Goal: Find specific page/section: Find specific page/section

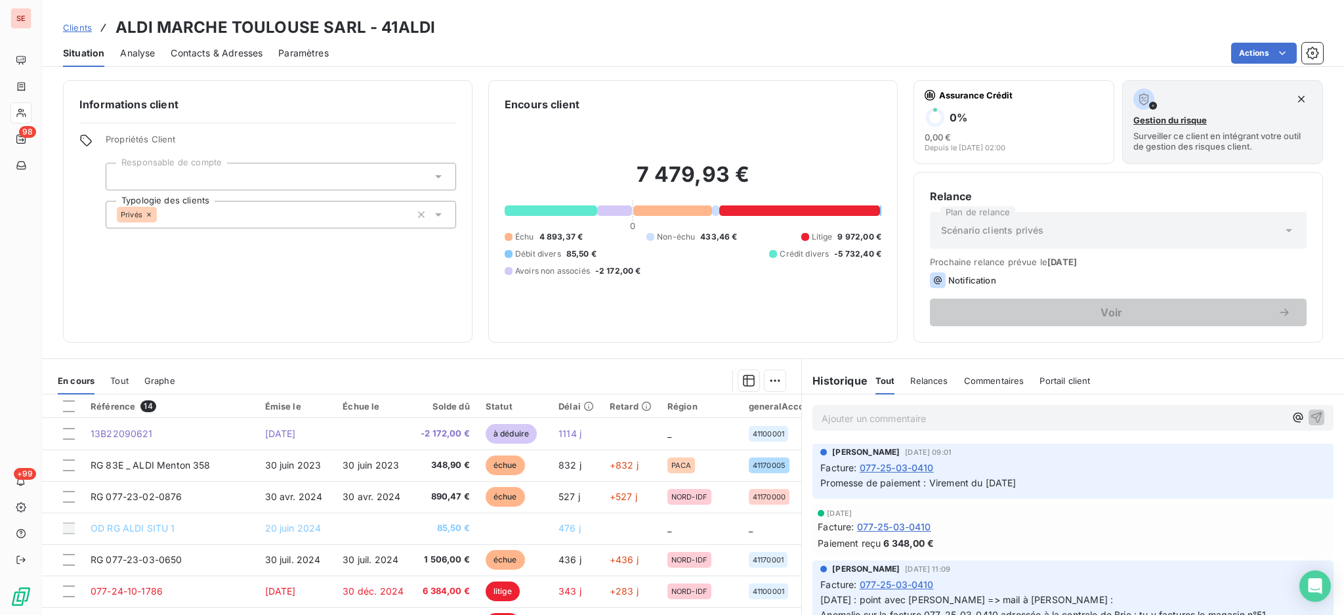
scroll to position [217, 0]
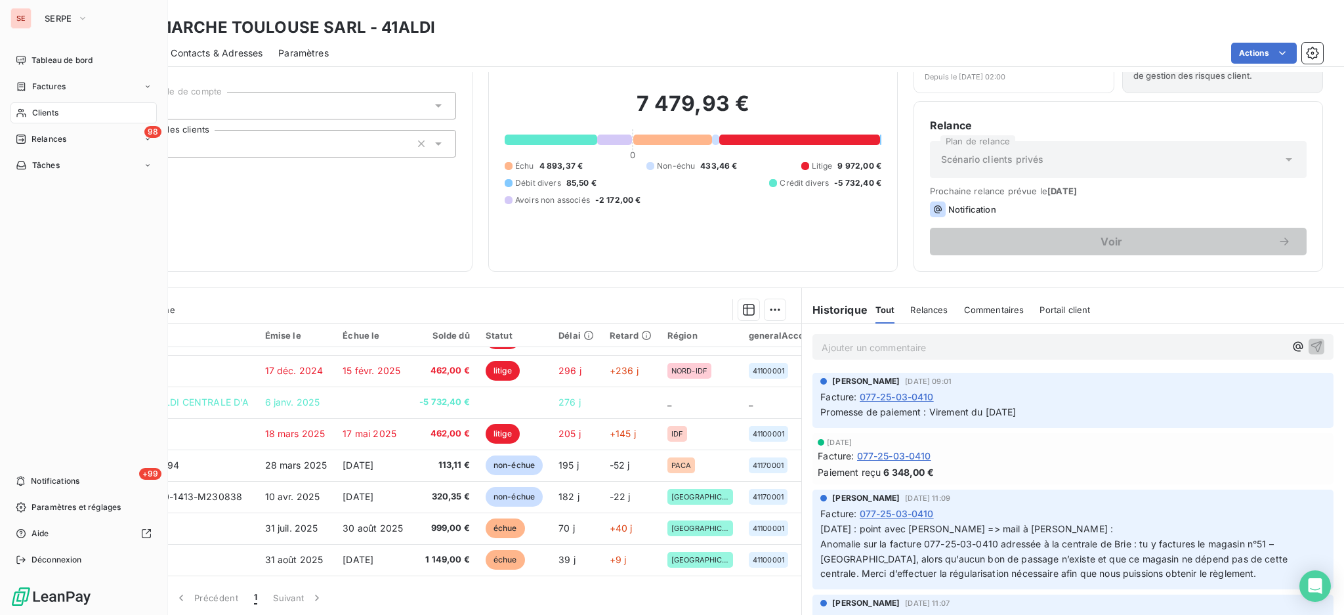
click at [50, 115] on span "Clients" at bounding box center [45, 113] width 26 height 12
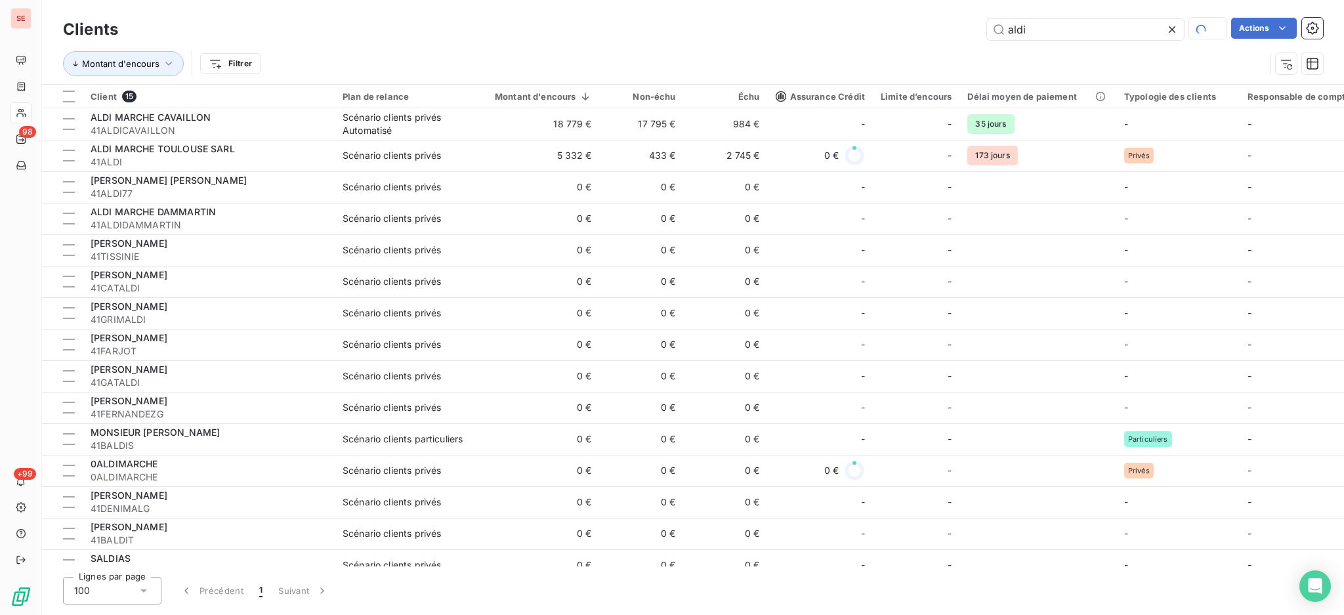
drag, startPoint x: 1048, startPoint y: 31, endPoint x: 929, endPoint y: 51, distance: 121.0
click at [936, 50] on div "Clients aldi Actions Montant d'encours Filtrer" at bounding box center [693, 50] width 1260 height 68
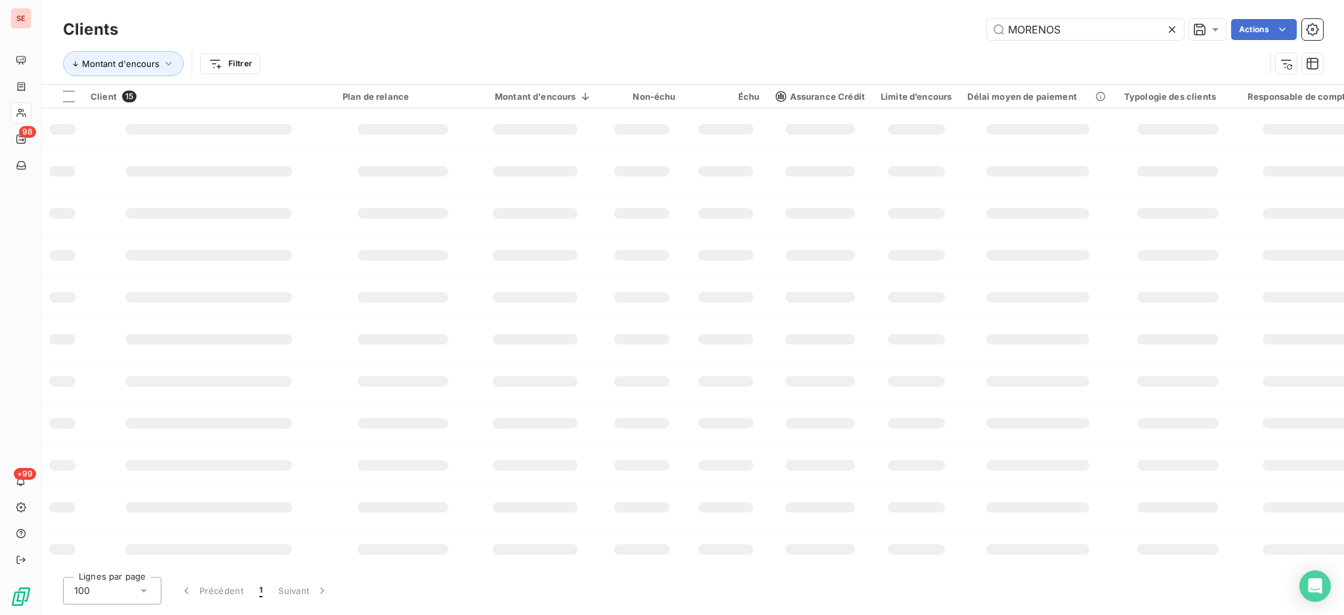
type input "MORENOS"
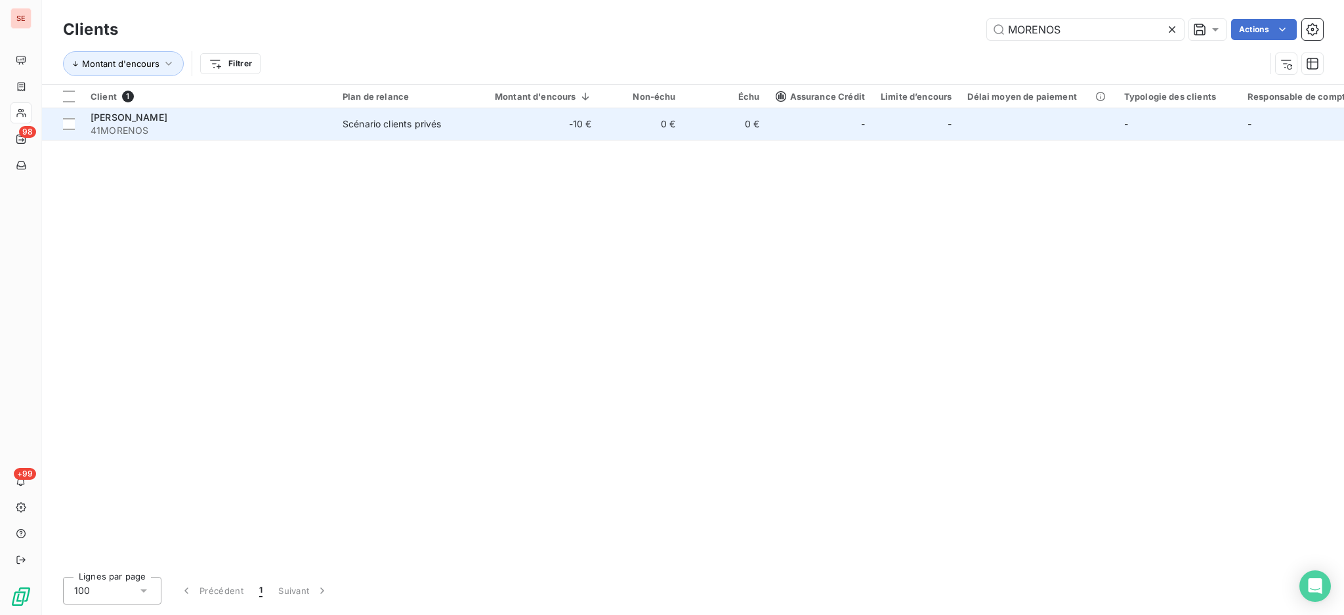
click at [438, 126] on div "Scénario clients privés" at bounding box center [391, 123] width 98 height 13
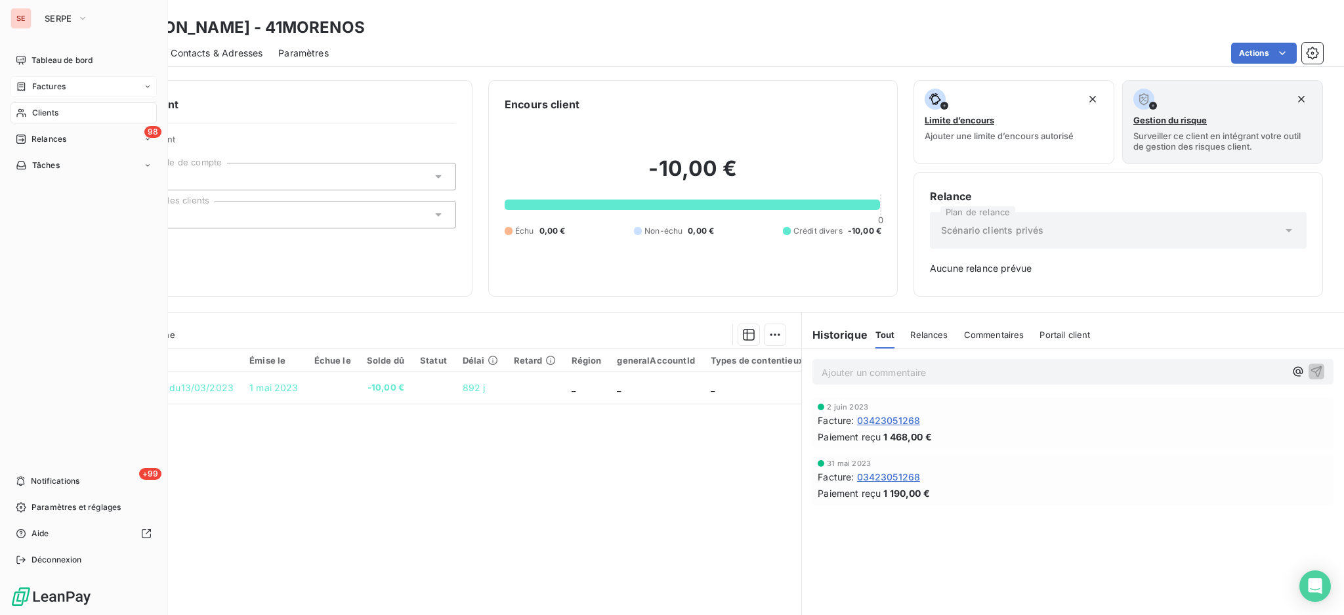
click at [47, 85] on span "Factures" at bounding box center [48, 87] width 33 height 12
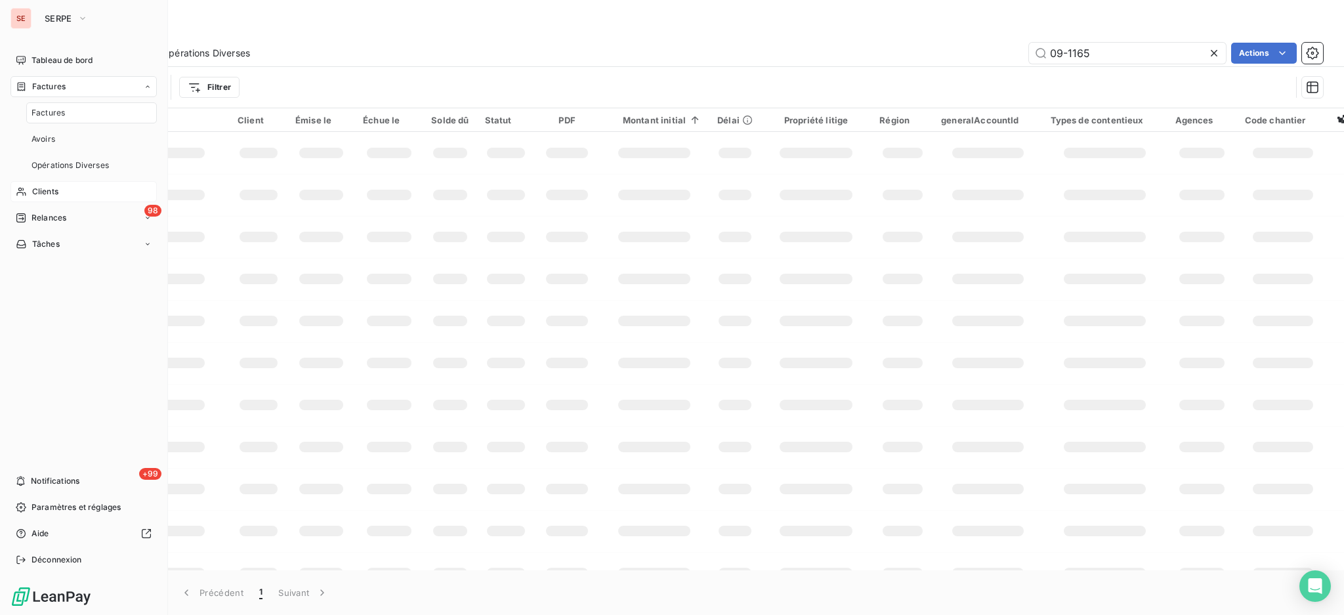
click at [51, 116] on span "Factures" at bounding box center [47, 113] width 33 height 12
click at [47, 114] on span "Clients" at bounding box center [45, 113] width 26 height 12
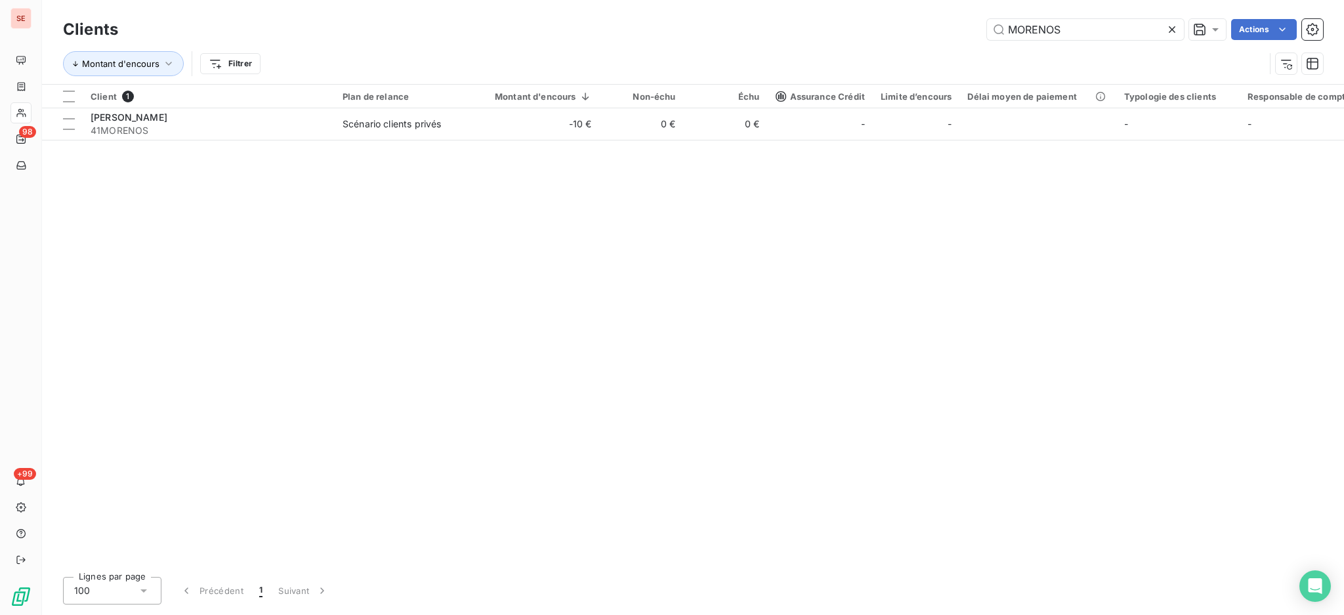
drag, startPoint x: 1077, startPoint y: 30, endPoint x: 867, endPoint y: 30, distance: 210.6
click at [877, 24] on div "MORENOS Actions" at bounding box center [728, 29] width 1189 height 21
type input "AGESTIM"
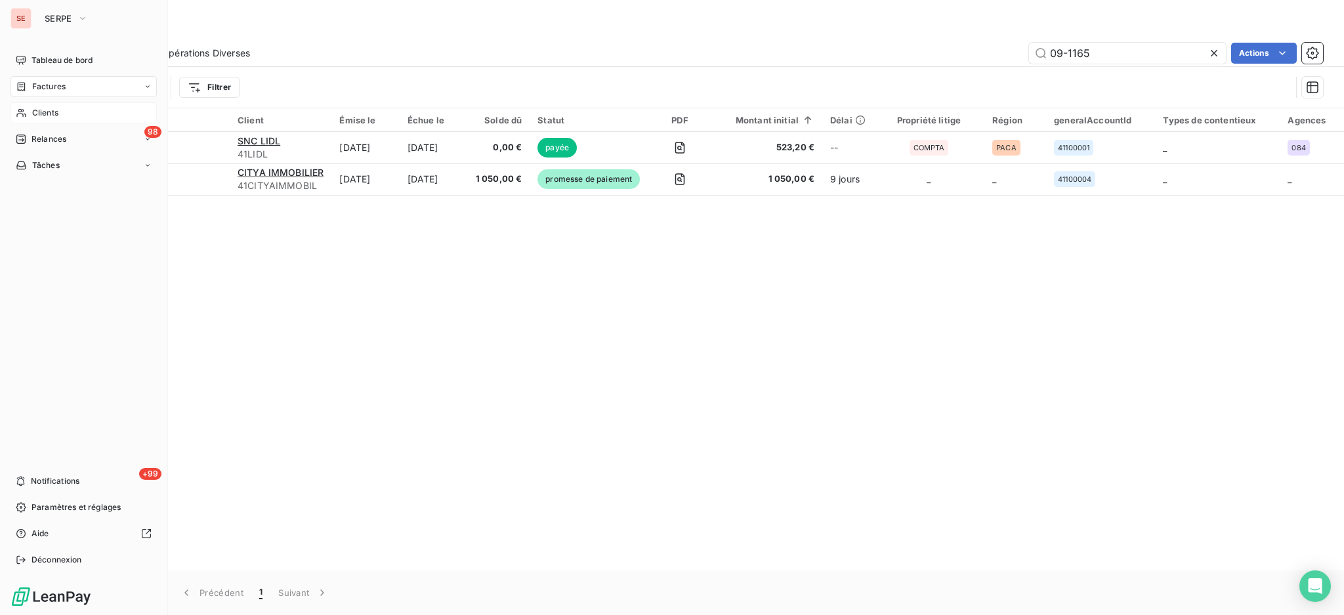
click at [33, 87] on span "Factures" at bounding box center [48, 87] width 33 height 12
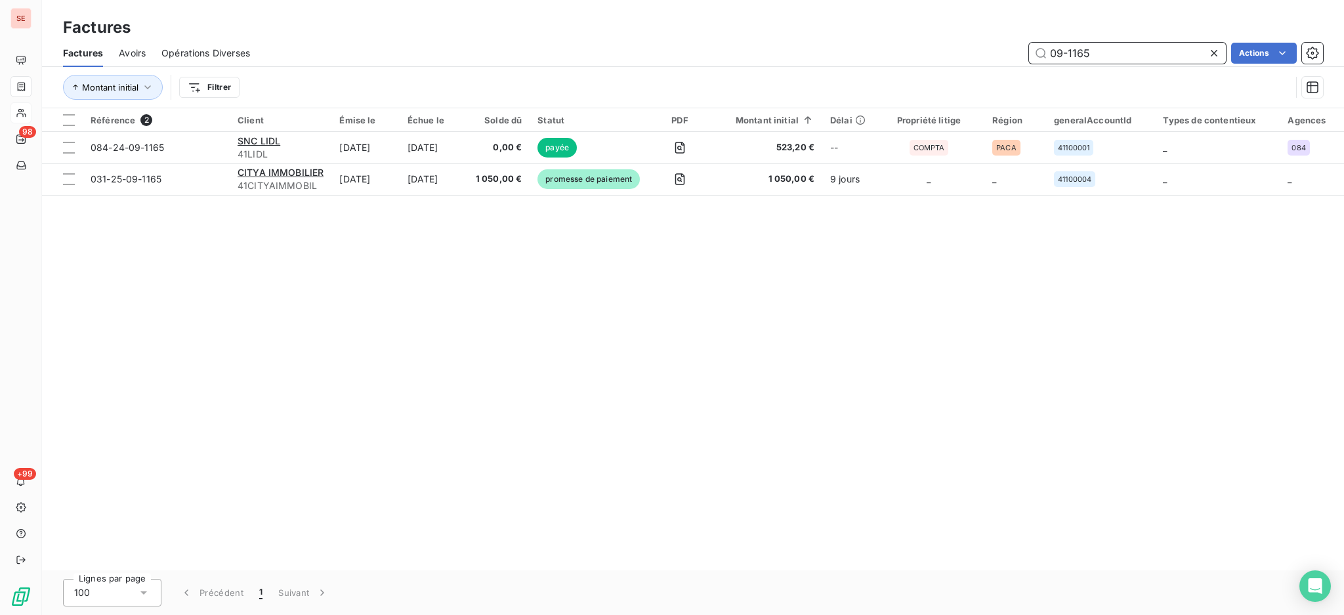
drag, startPoint x: 1128, startPoint y: 52, endPoint x: 933, endPoint y: 64, distance: 195.2
click at [970, 47] on div "09-1165 Actions" at bounding box center [794, 53] width 1057 height 21
type input "04-0934"
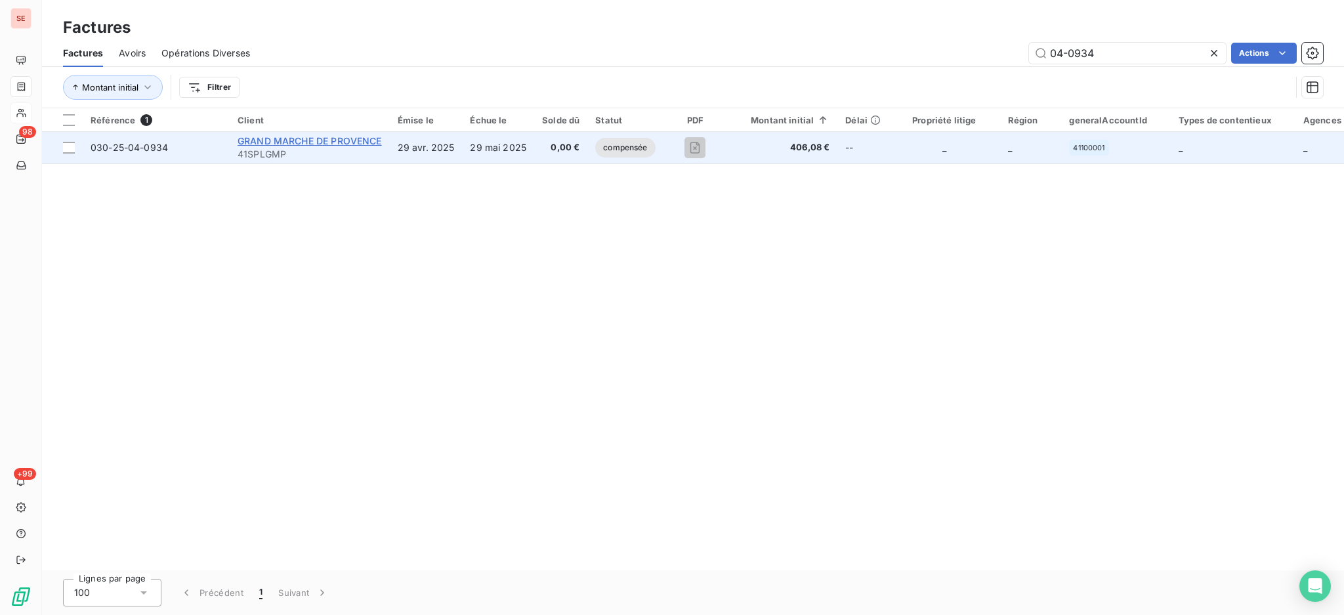
click at [315, 144] on span "GRAND MARCHE DE PROVENCE" at bounding box center [310, 140] width 144 height 11
